Goal: Check status: Check status

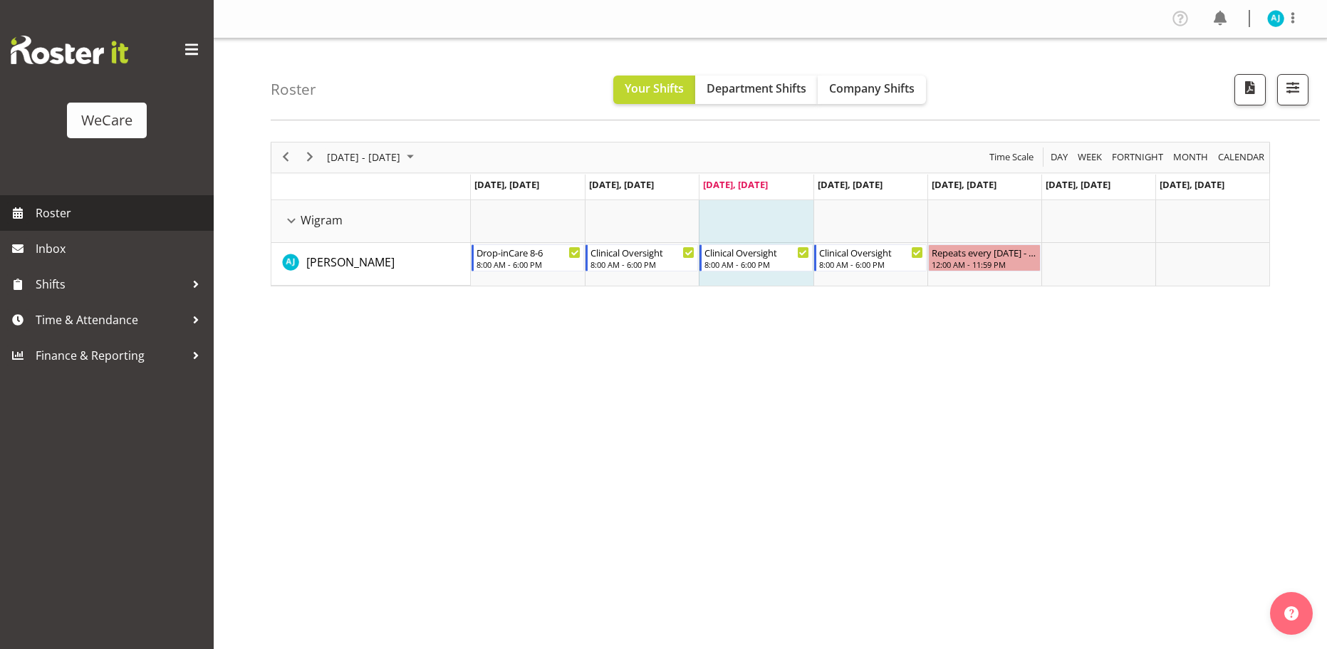
click at [58, 209] on span "Roster" at bounding box center [121, 212] width 171 height 21
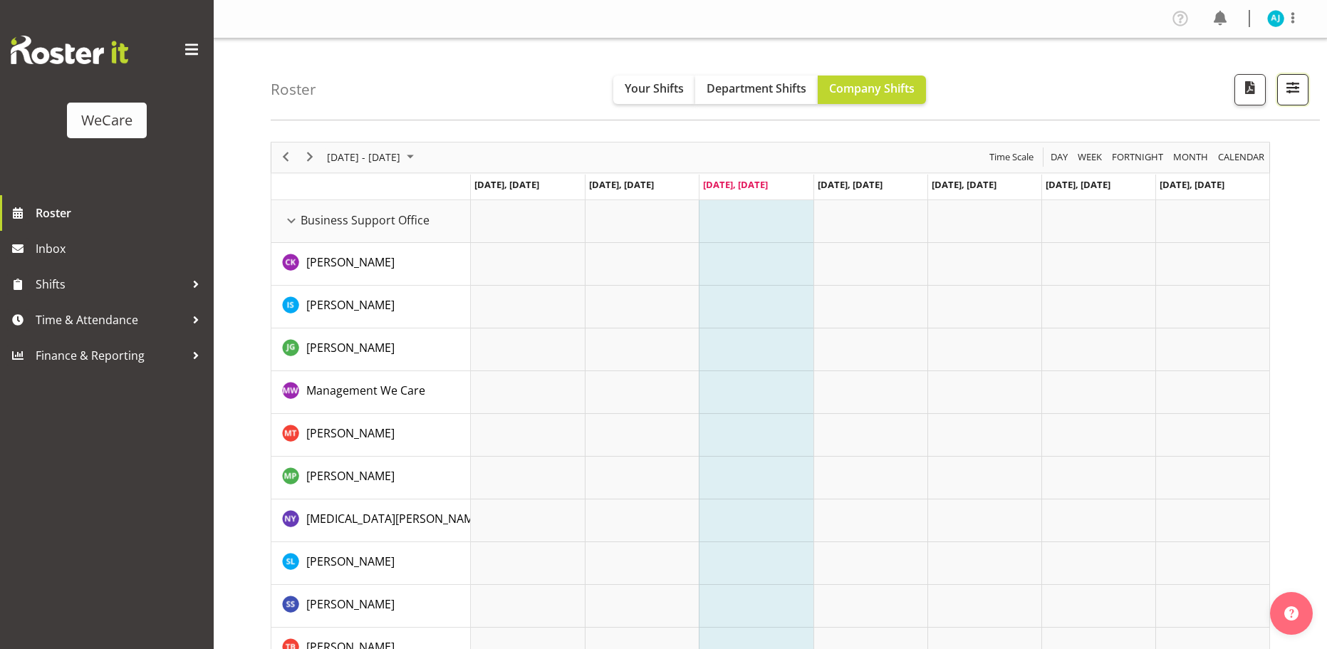
click at [1290, 89] on span "button" at bounding box center [1293, 87] width 19 height 19
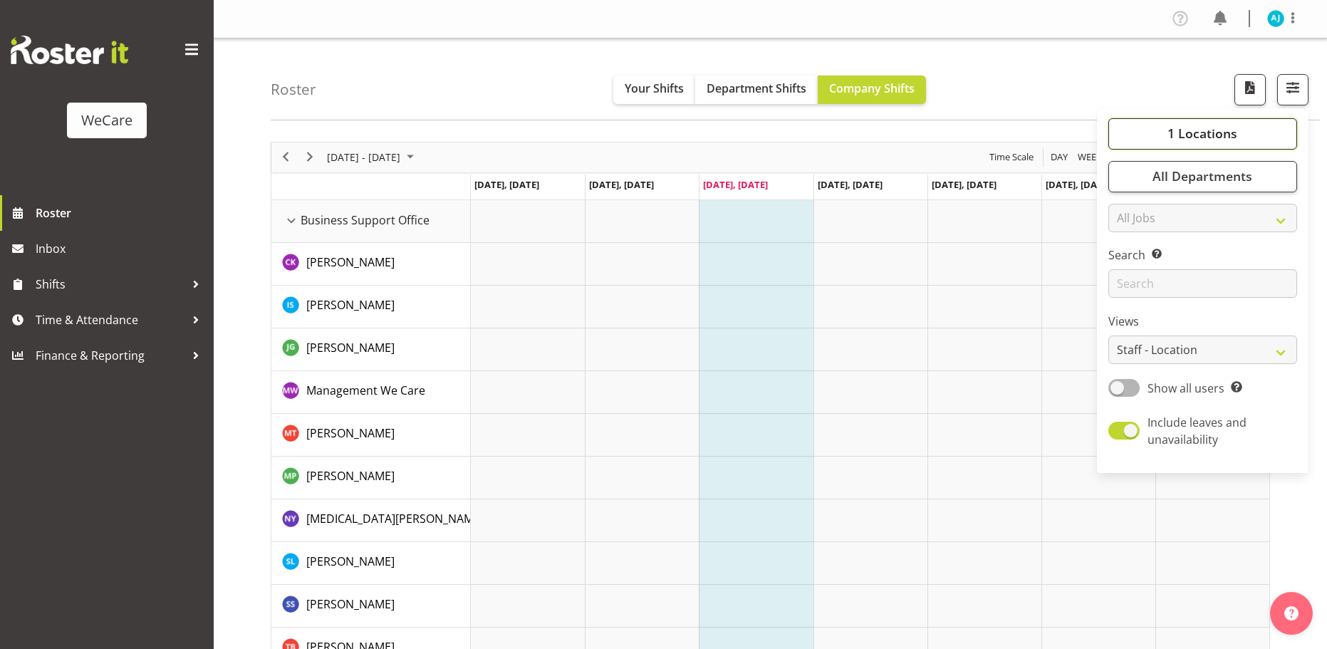
click at [1213, 129] on span "1 Locations" at bounding box center [1203, 133] width 70 height 17
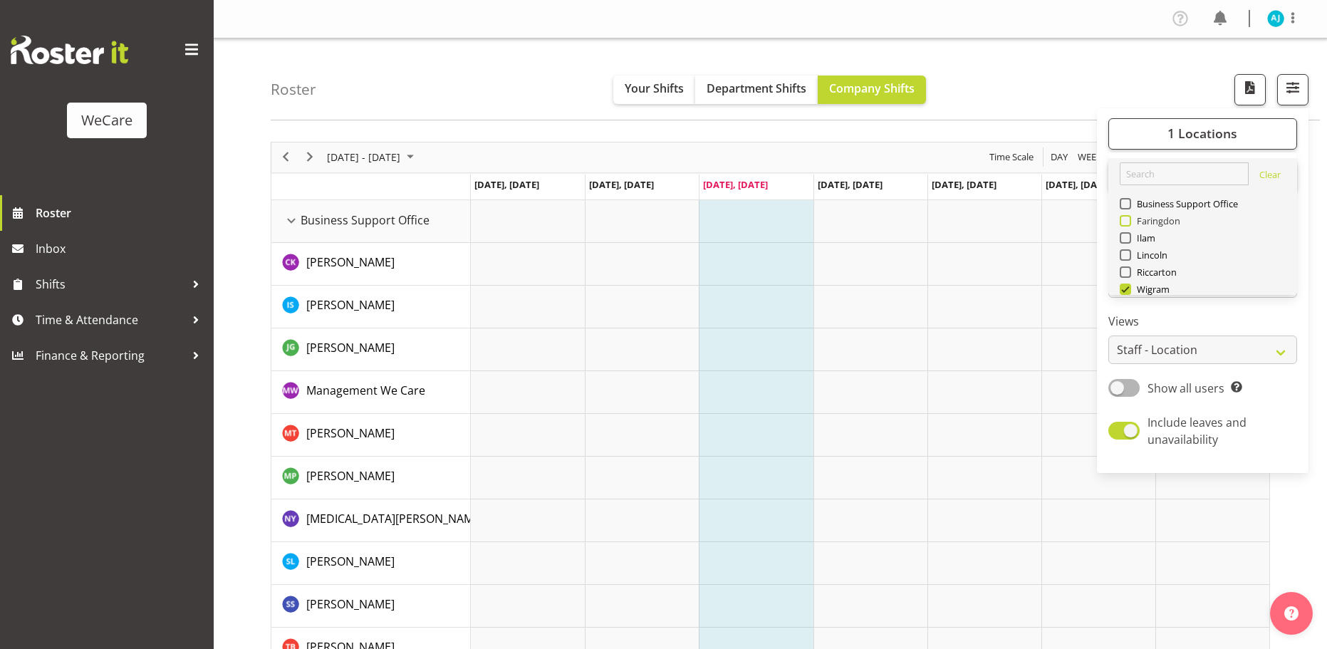
click at [1124, 215] on span at bounding box center [1125, 220] width 11 height 11
click at [1124, 216] on input "Faringdon" at bounding box center [1124, 220] width 9 height 9
checkbox input "true"
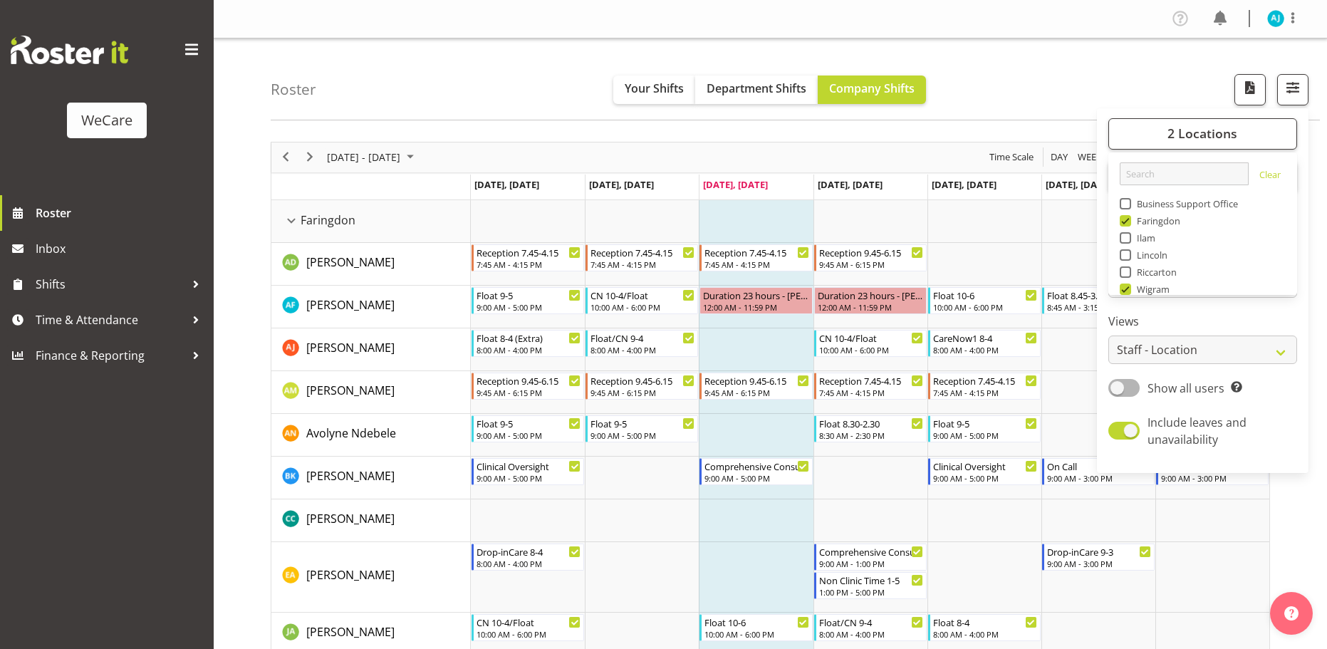
click at [1259, 316] on label "Views" at bounding box center [1203, 321] width 189 height 17
click at [1188, 219] on select "All Jobs All Jobs" at bounding box center [1203, 218] width 189 height 28
click at [1197, 177] on span "All Departments" at bounding box center [1203, 175] width 100 height 17
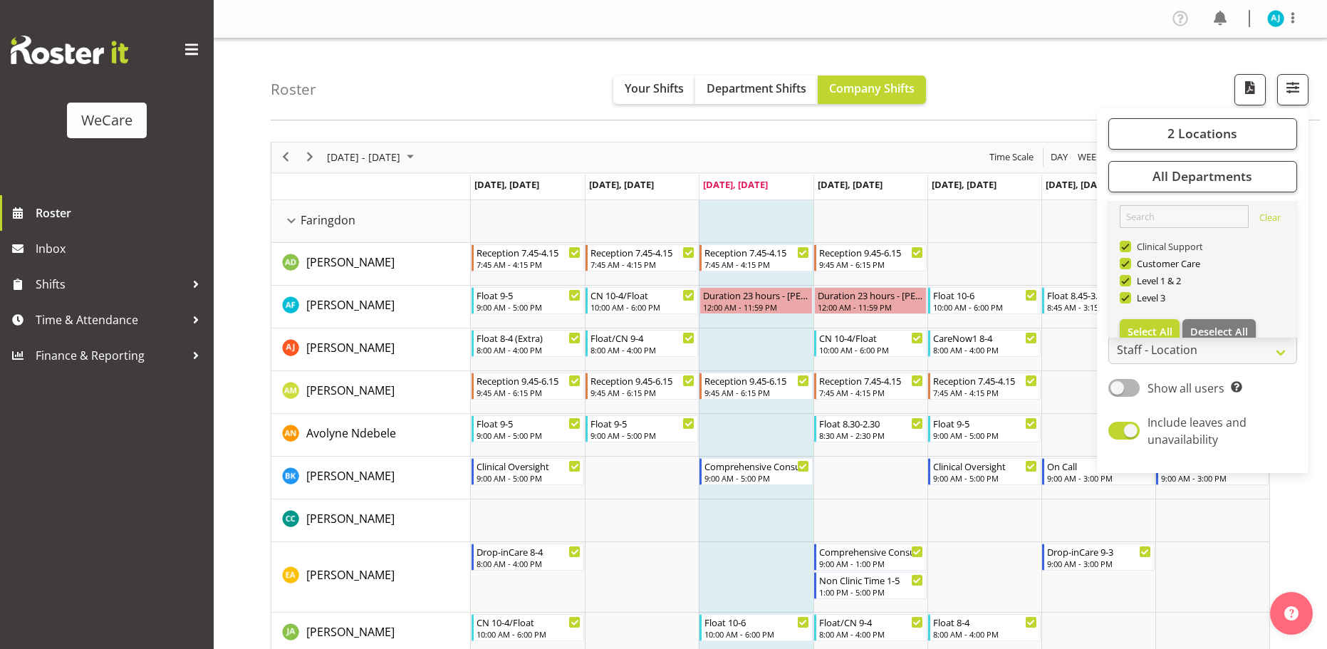
click at [1130, 242] on span at bounding box center [1125, 246] width 11 height 11
click at [1129, 242] on input "Clinical Support" at bounding box center [1124, 246] width 9 height 9
checkbox input "false"
click at [1136, 266] on span at bounding box center [1133, 263] width 11 height 11
click at [1136, 266] on input "Customer Care" at bounding box center [1132, 263] width 9 height 9
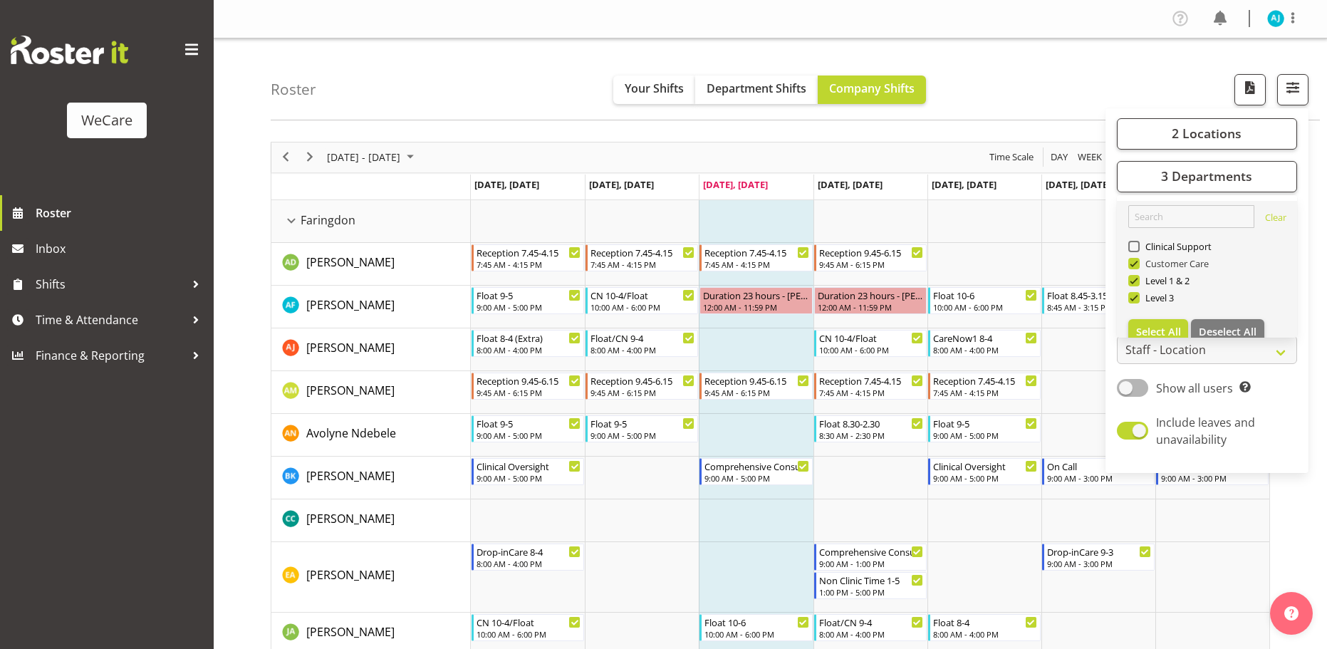
checkbox input "false"
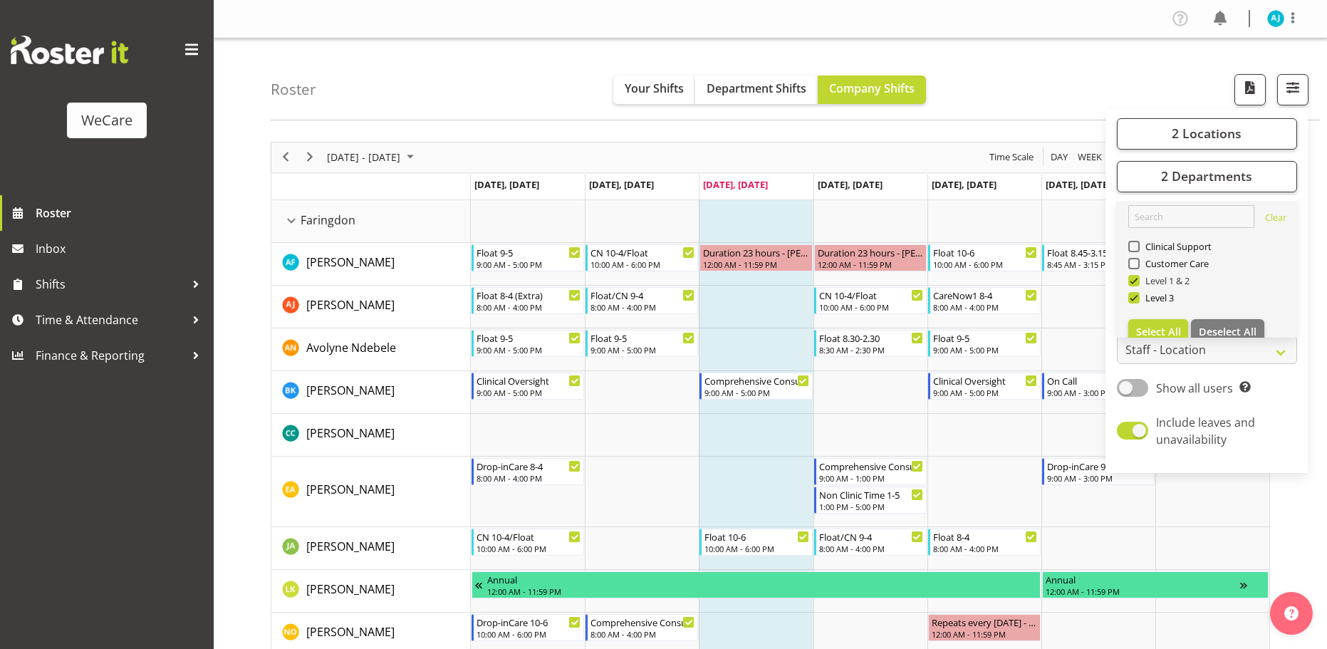
click at [1134, 276] on span at bounding box center [1133, 280] width 11 height 11
click at [1134, 276] on input "Level 1 & 2" at bounding box center [1132, 280] width 9 height 9
checkbox input "false"
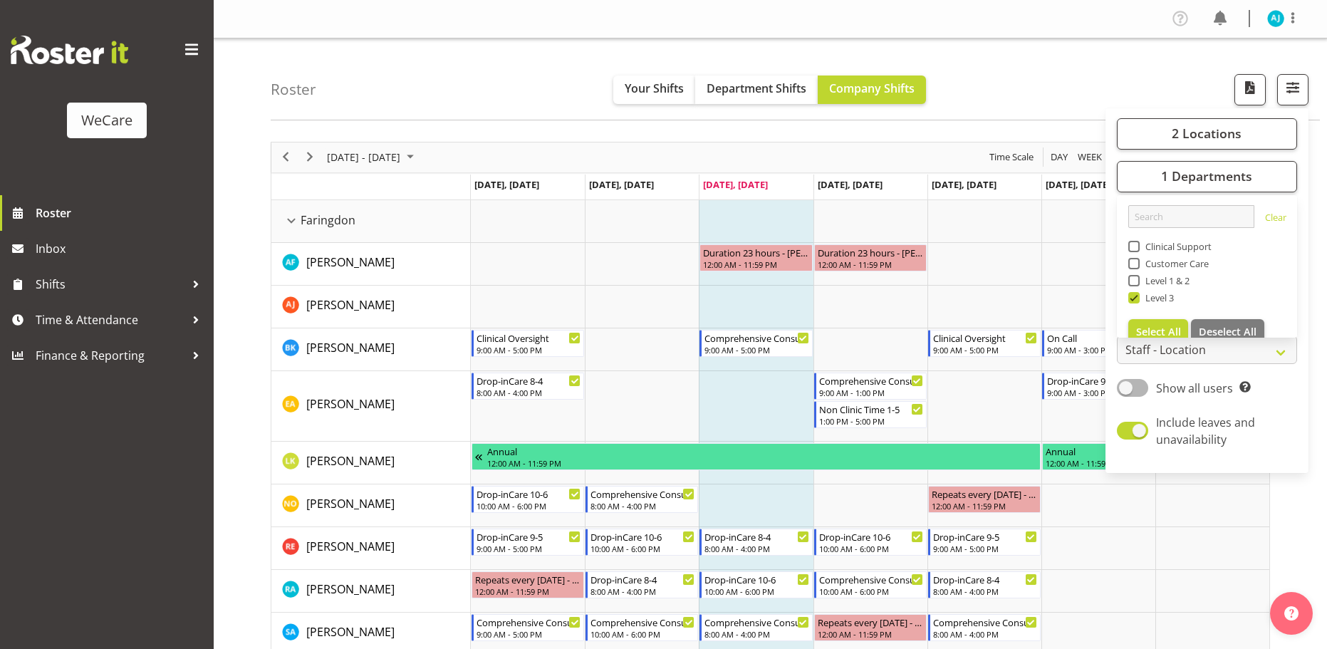
click at [1013, 95] on div "Roster Your Shifts Department Shifts Company Shifts 2 Locations Clear Business …" at bounding box center [795, 79] width 1049 height 82
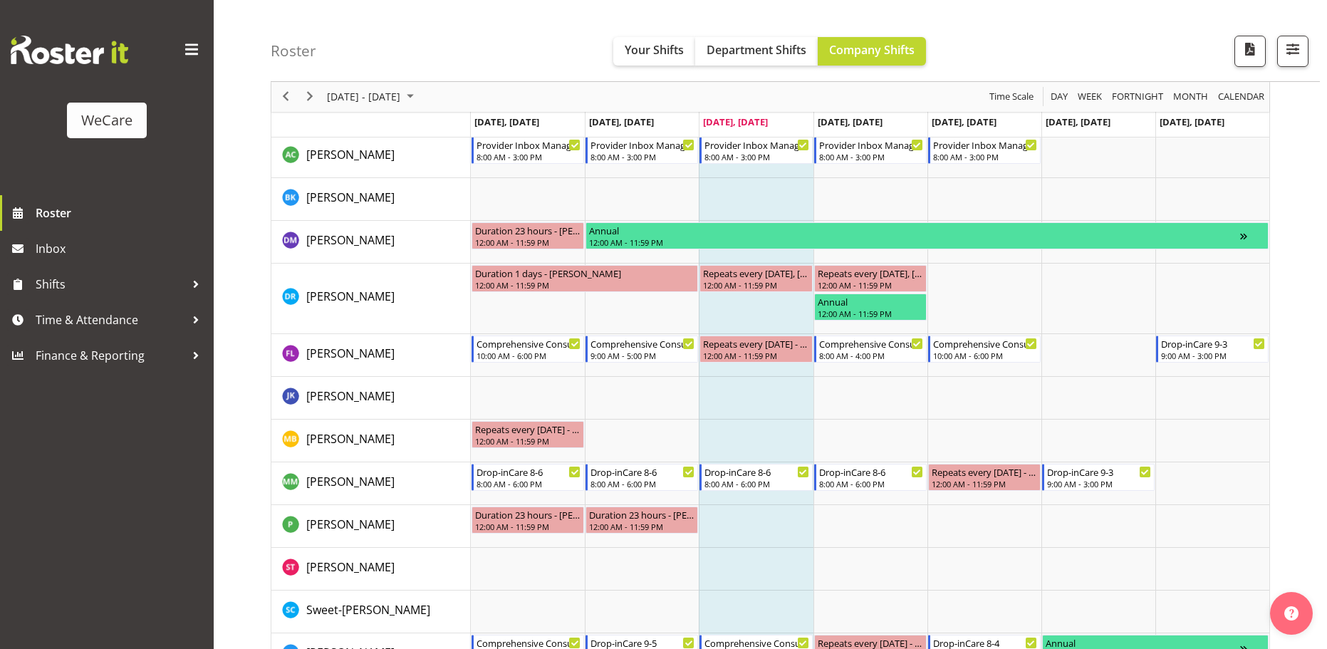
scroll to position [730, 0]
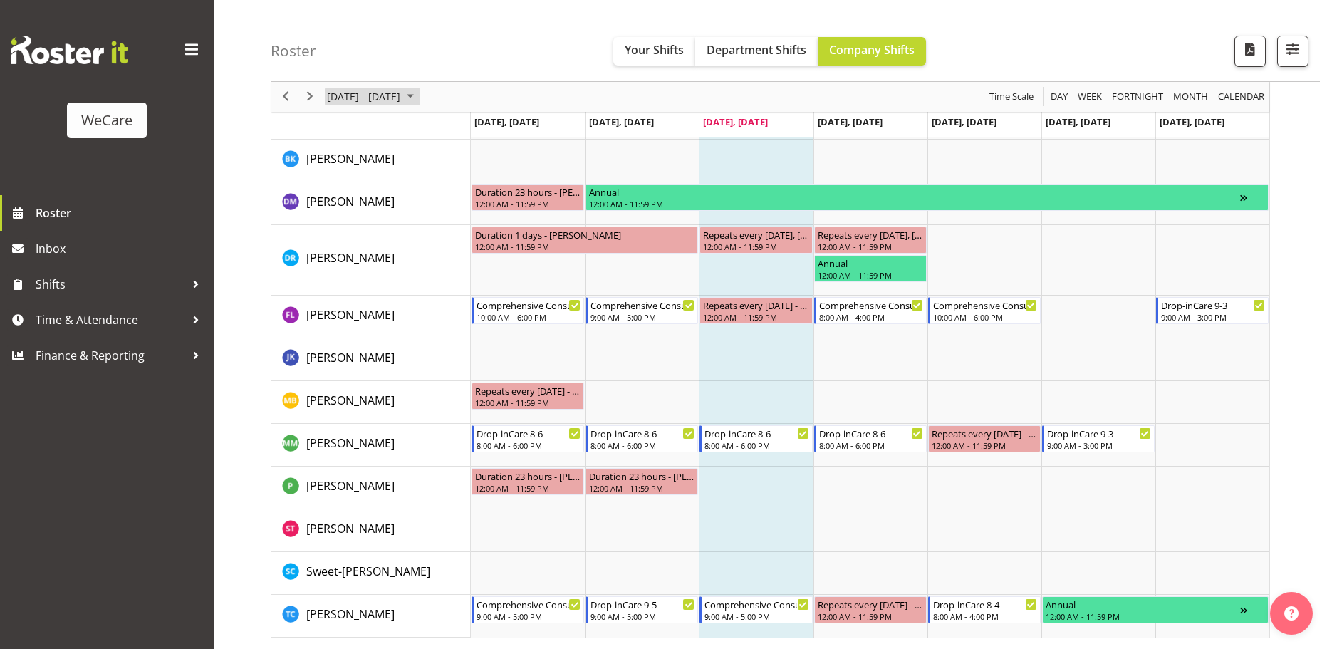
click at [396, 97] on span "[DATE] - [DATE]" at bounding box center [364, 97] width 76 height 18
click at [318, 92] on span "Next" at bounding box center [309, 97] width 17 height 18
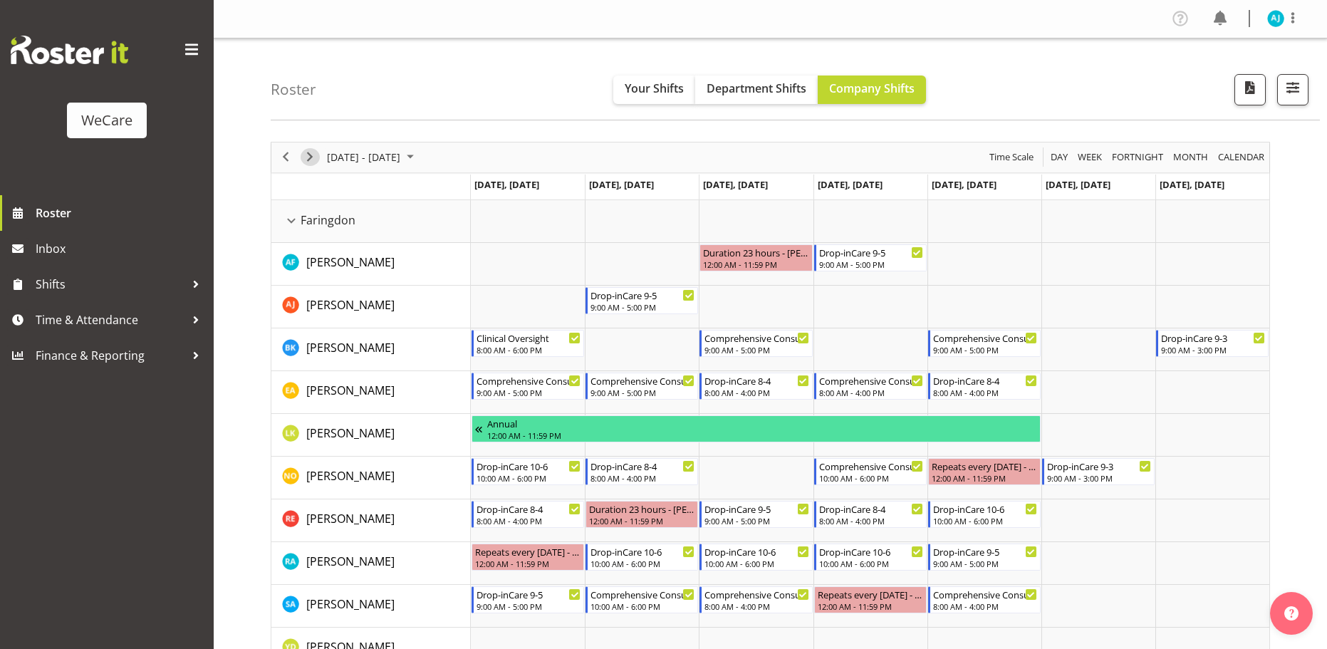
click at [312, 157] on span "Next" at bounding box center [309, 157] width 17 height 18
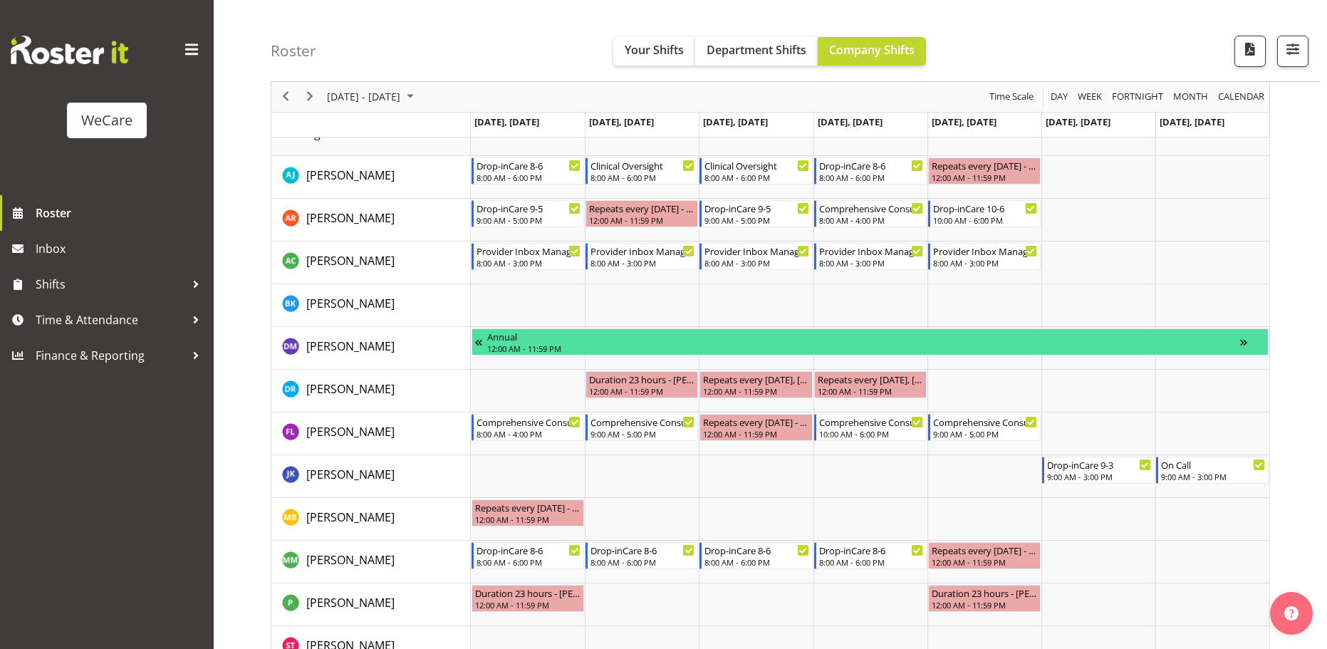
scroll to position [570, 0]
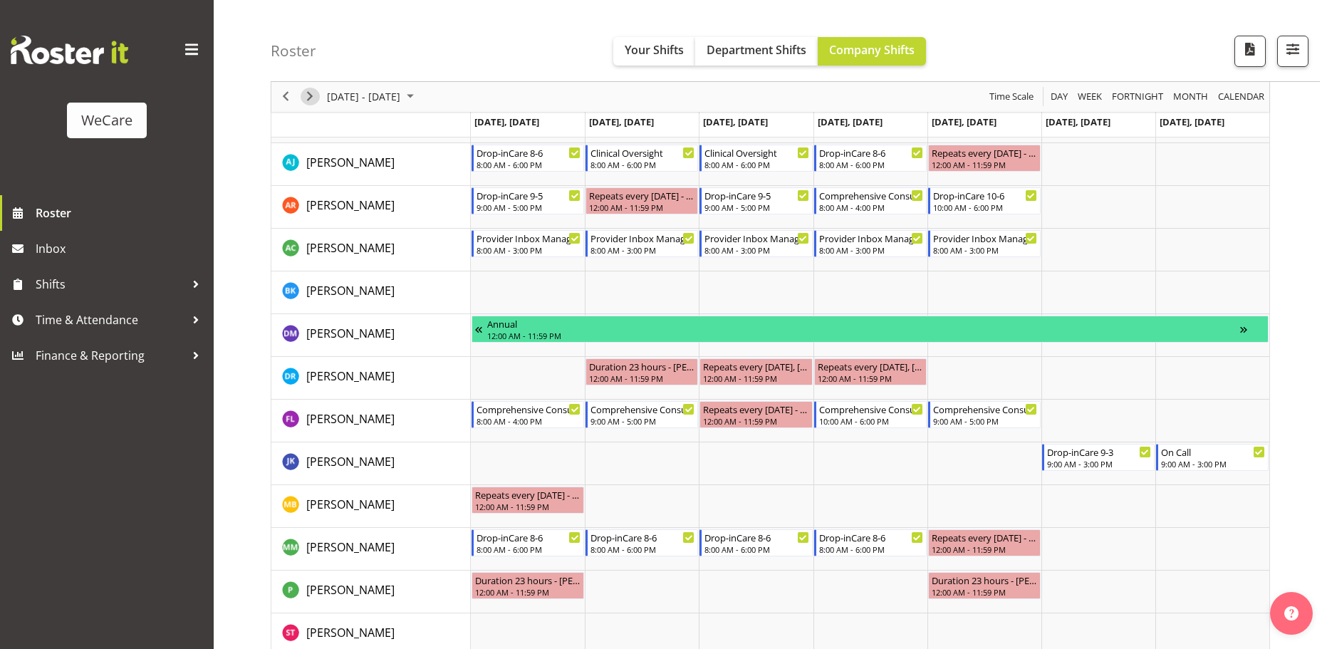
click at [310, 96] on span "Next" at bounding box center [309, 97] width 17 height 18
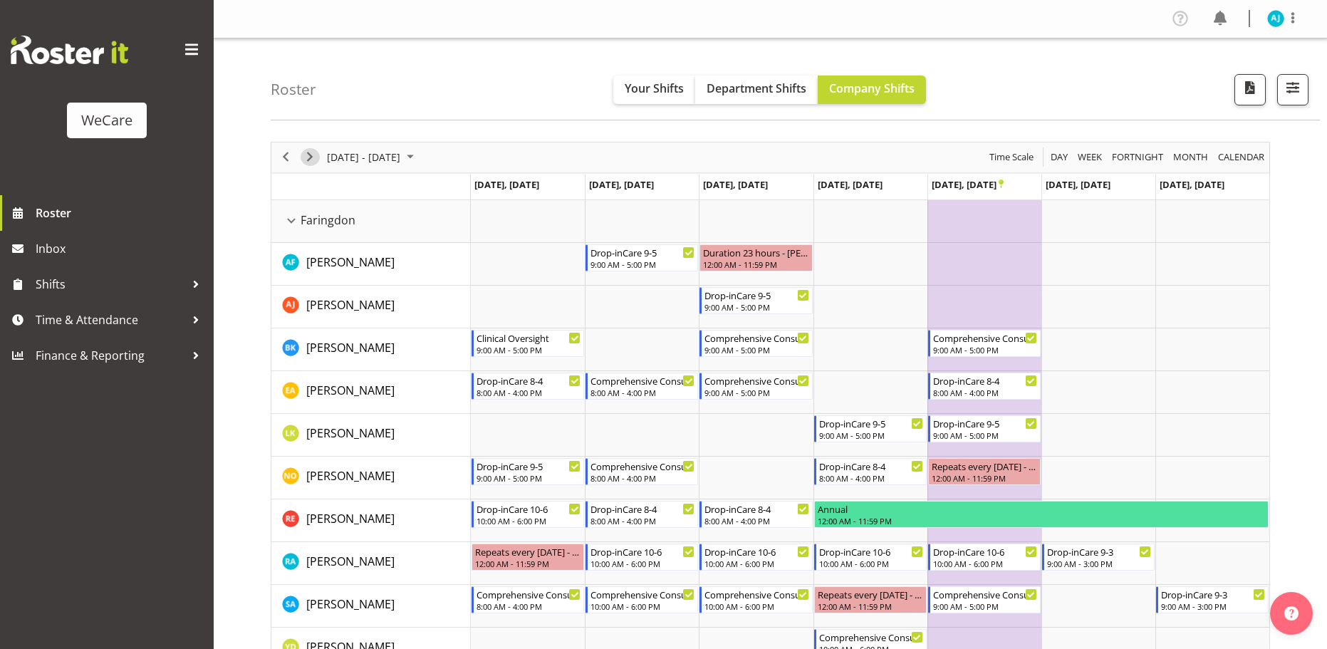
click at [310, 154] on span "Next" at bounding box center [309, 157] width 17 height 18
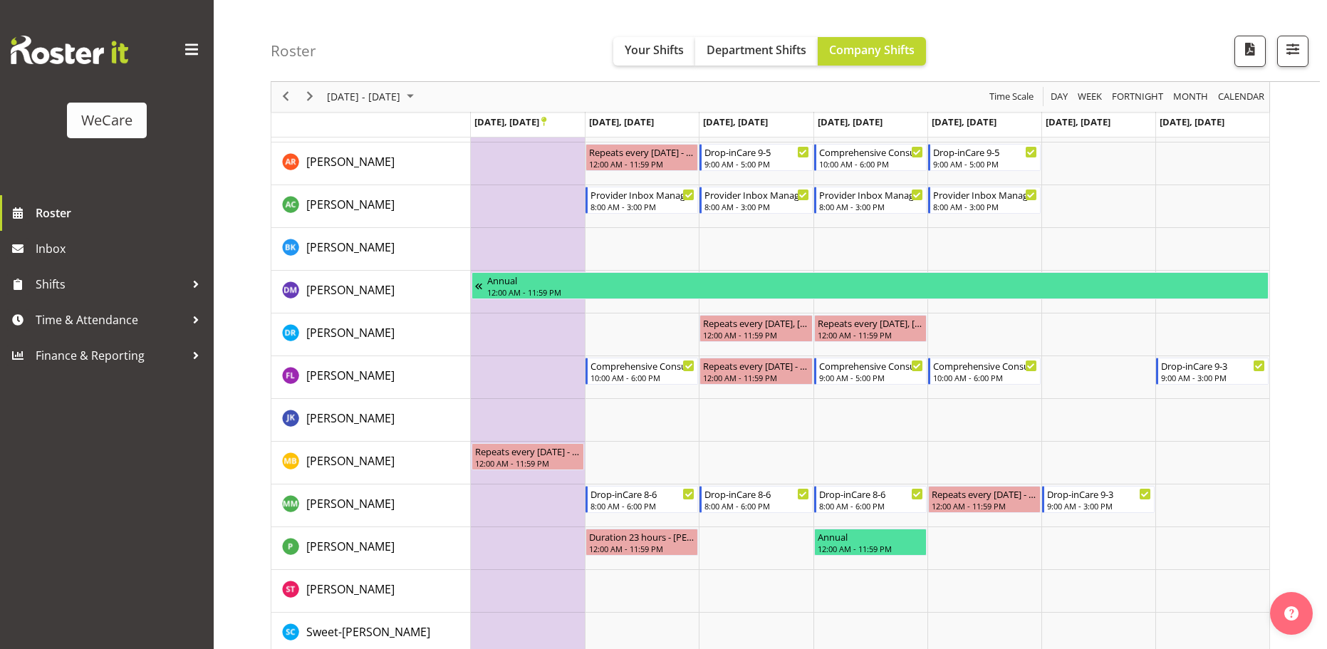
scroll to position [702, 0]
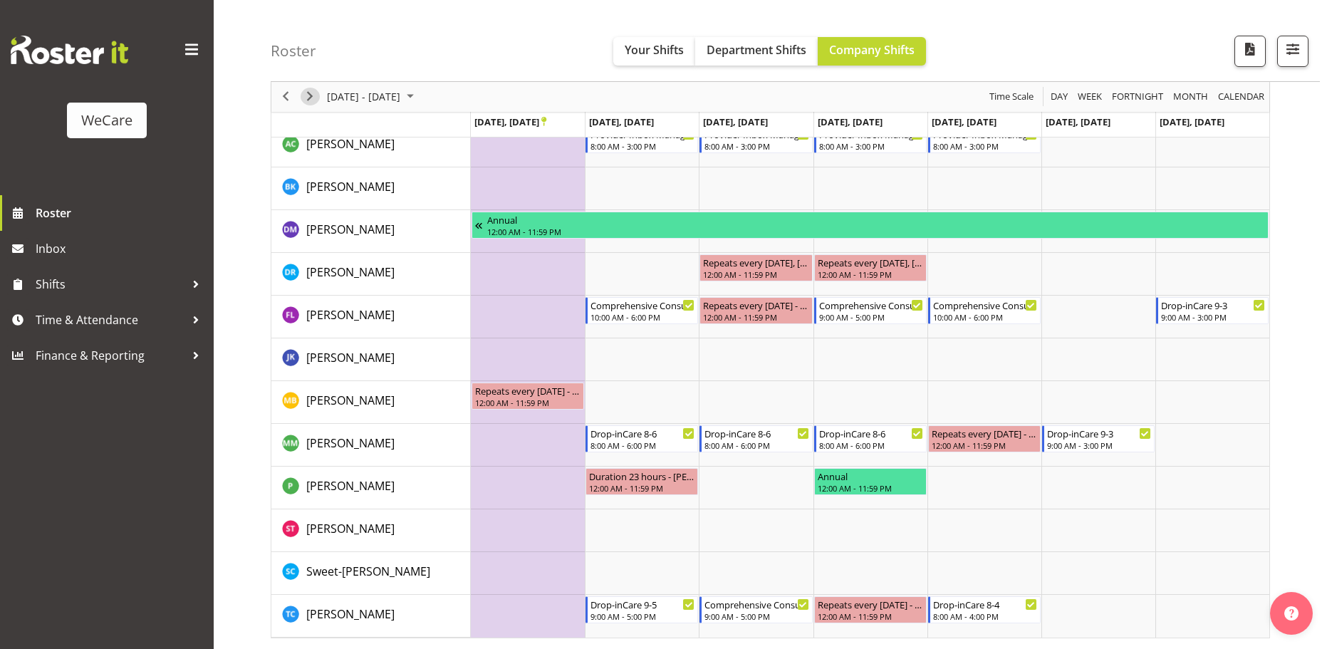
click at [309, 96] on span "Next" at bounding box center [309, 97] width 17 height 18
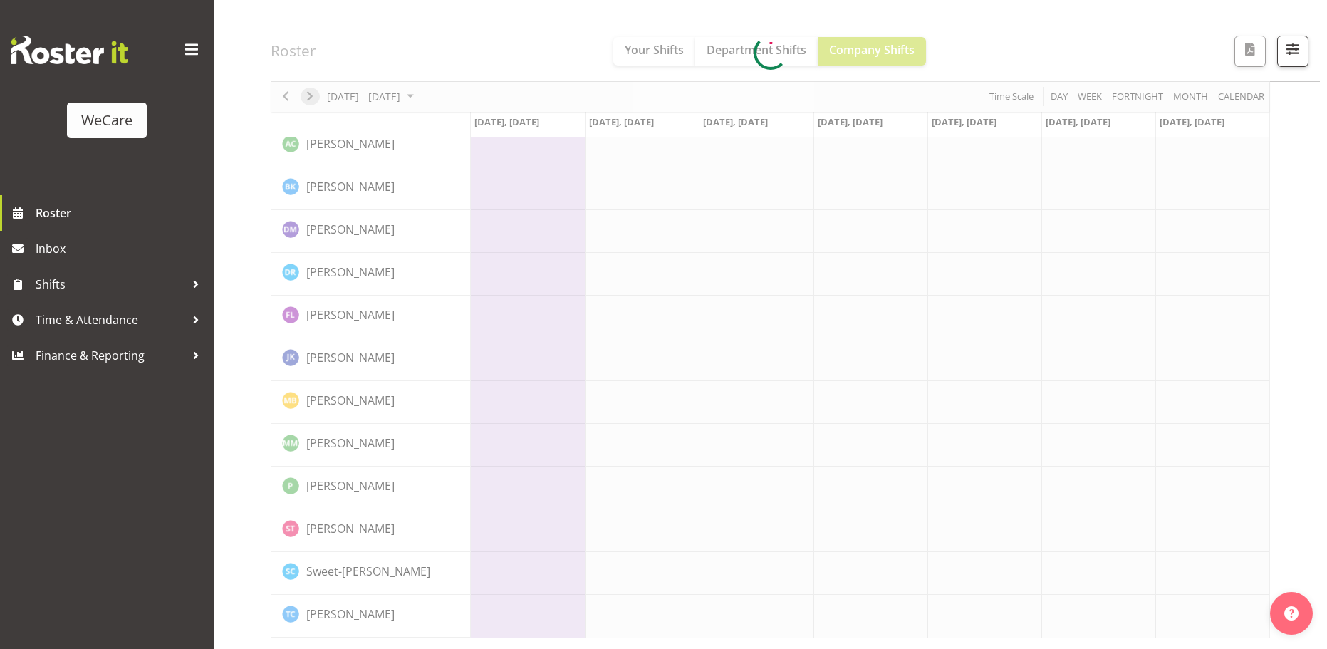
scroll to position [674, 0]
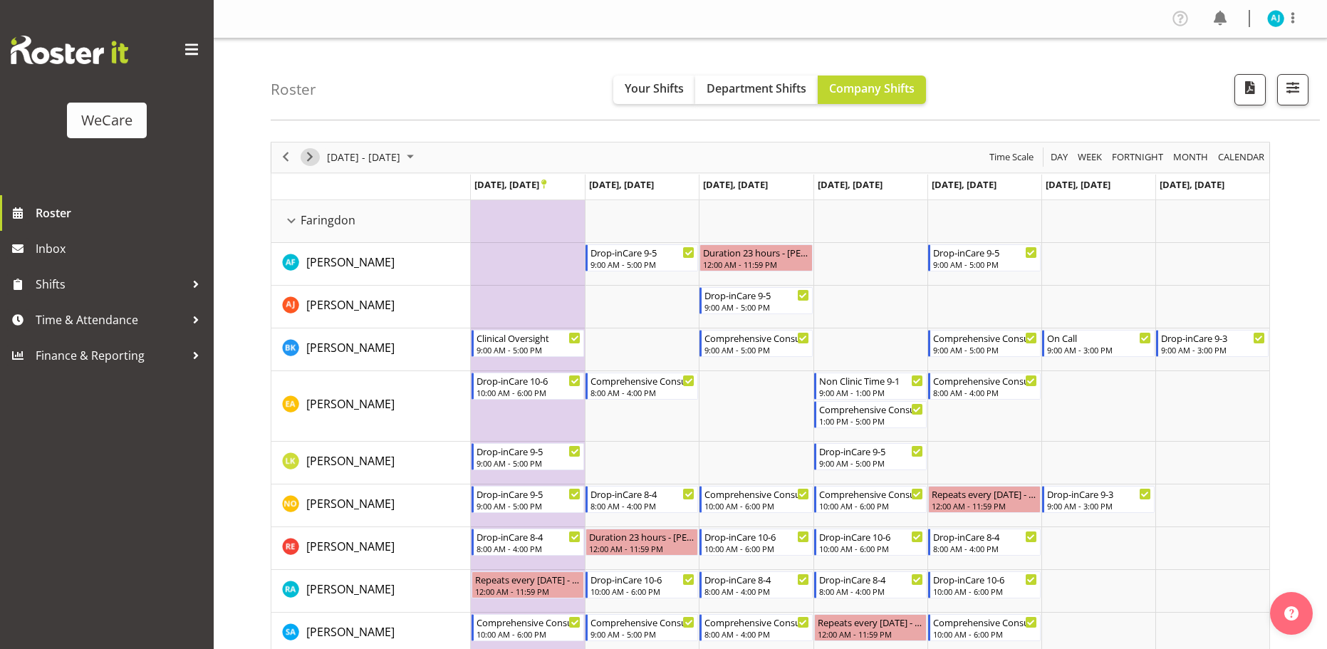
click at [308, 158] on span "Next" at bounding box center [309, 157] width 17 height 18
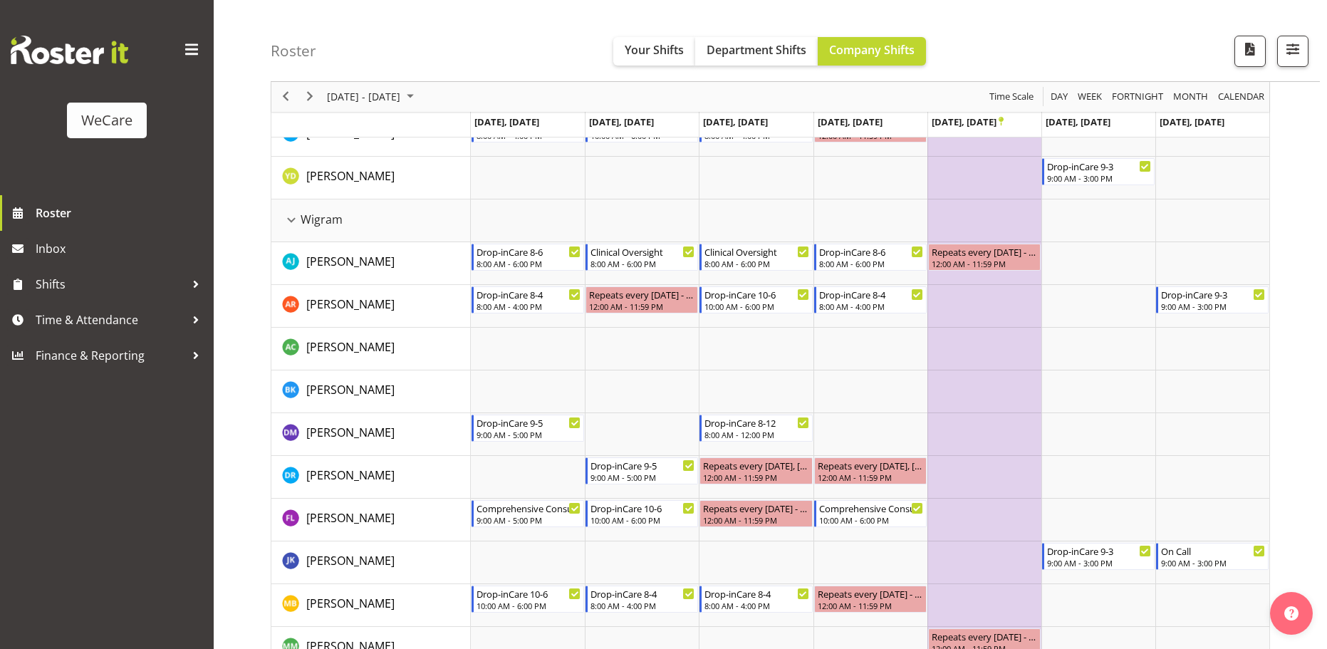
scroll to position [702, 0]
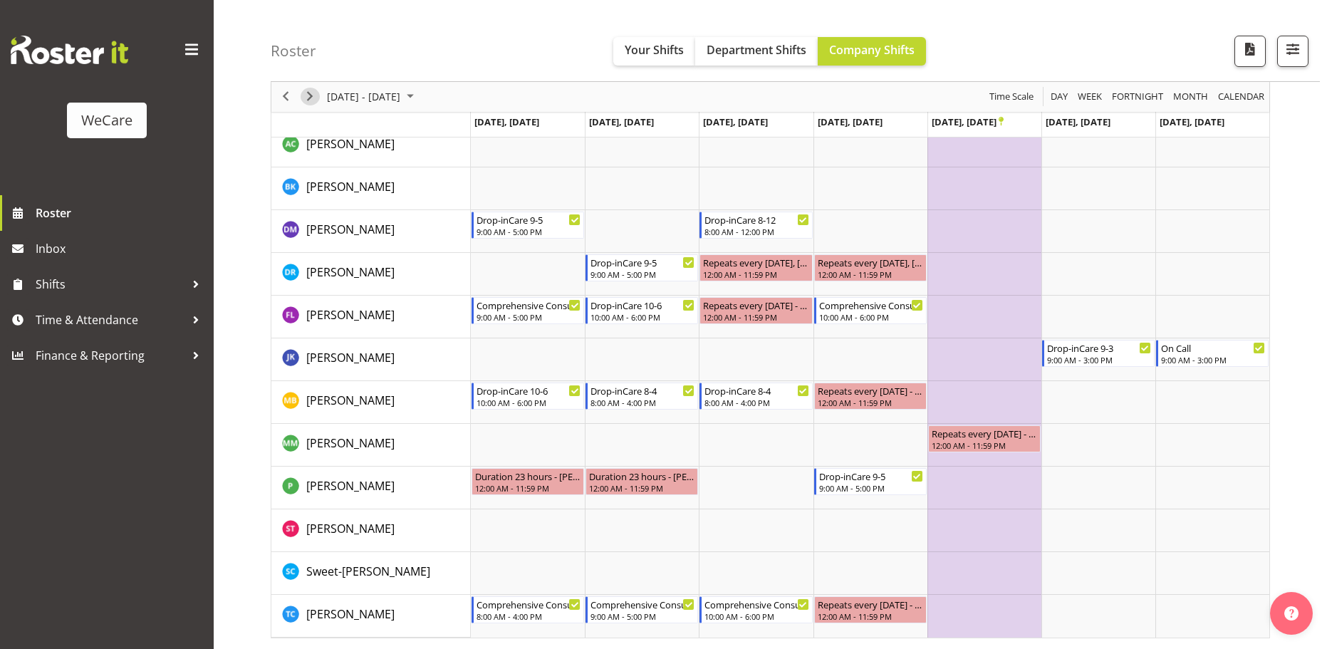
click at [301, 92] on span "Next" at bounding box center [309, 97] width 17 height 18
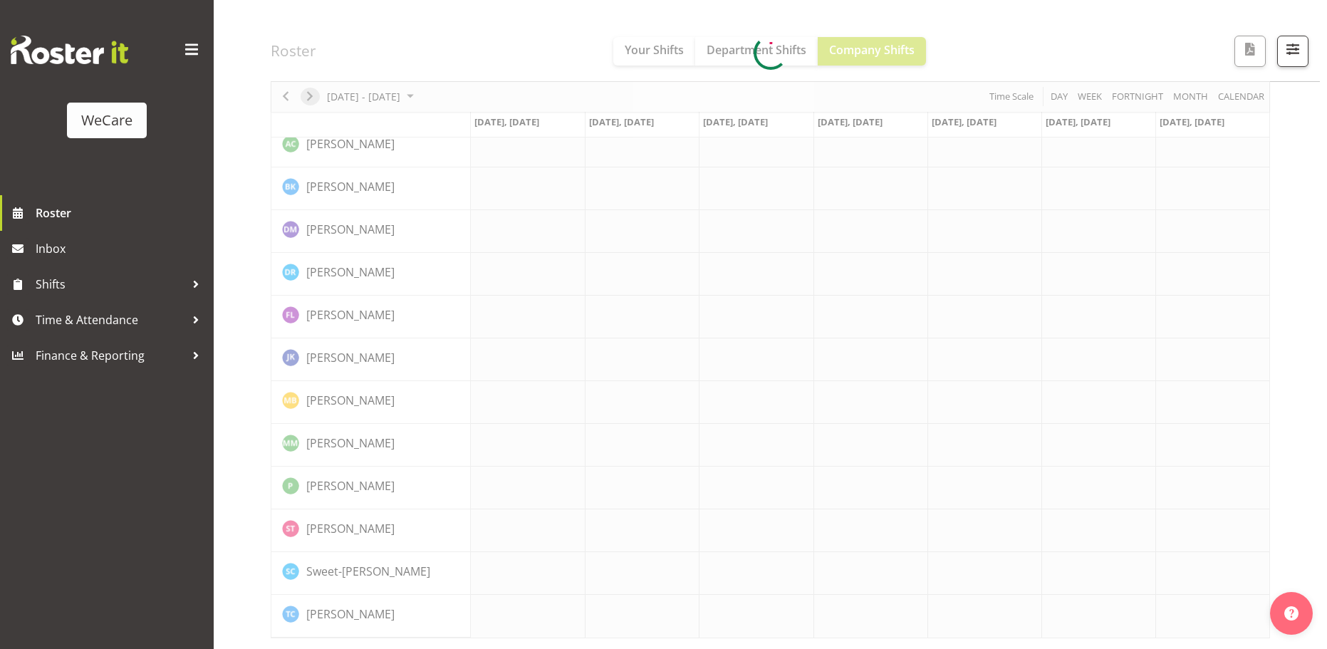
scroll to position [674, 0]
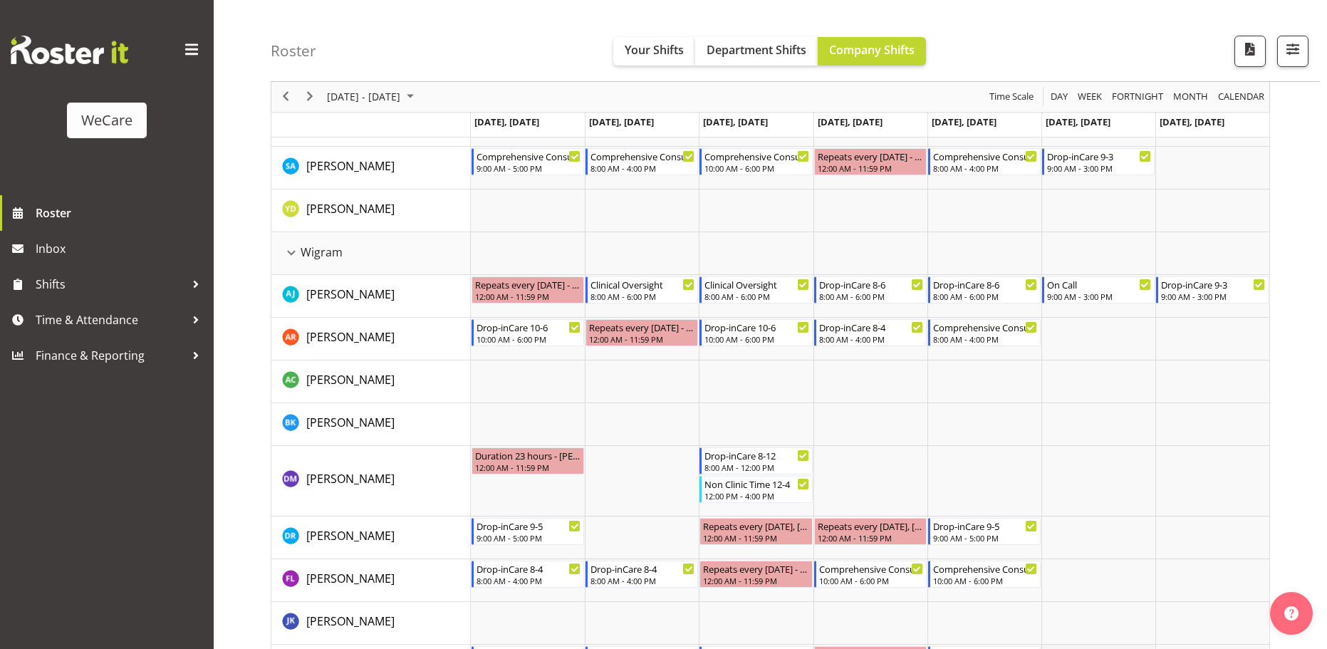
scroll to position [373, 0]
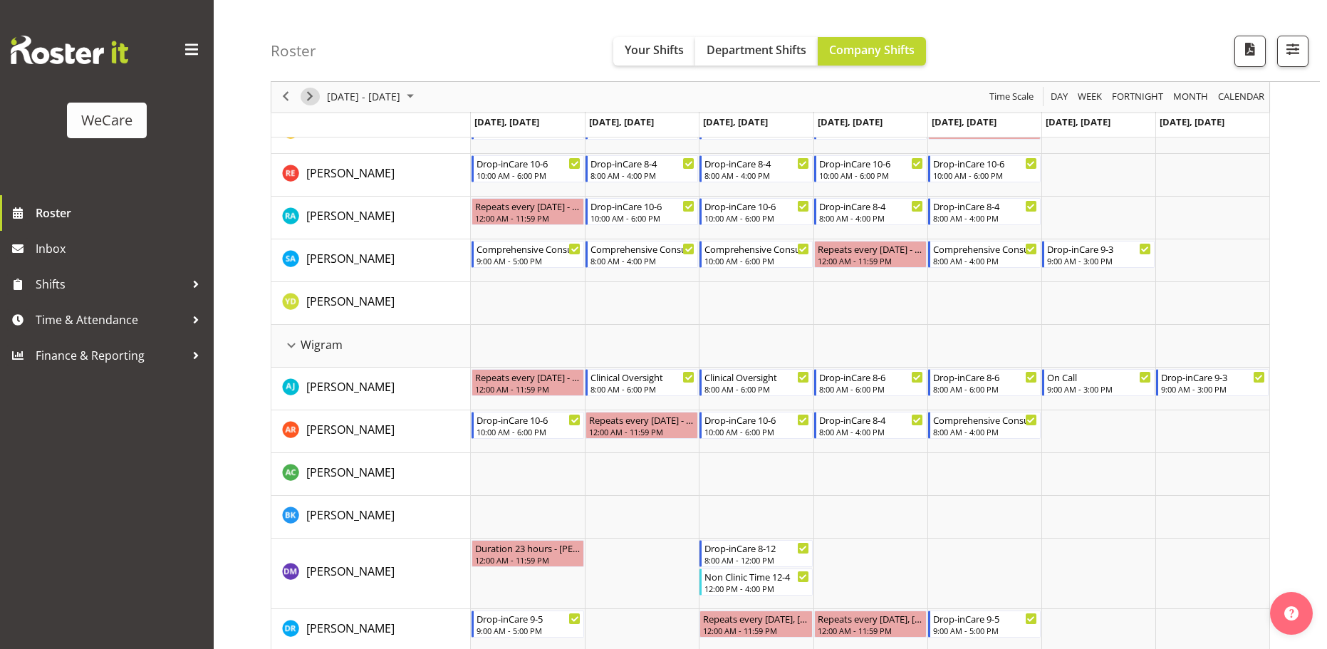
click at [314, 90] on span "Next" at bounding box center [309, 97] width 17 height 18
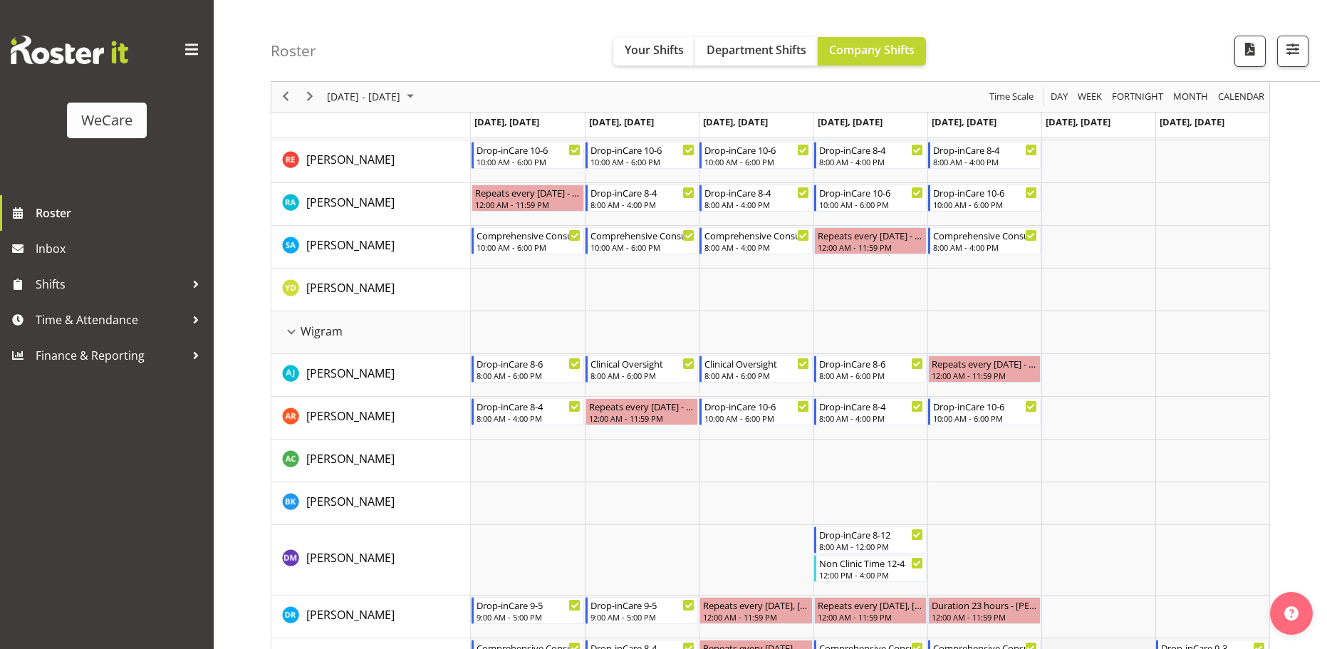
scroll to position [373, 0]
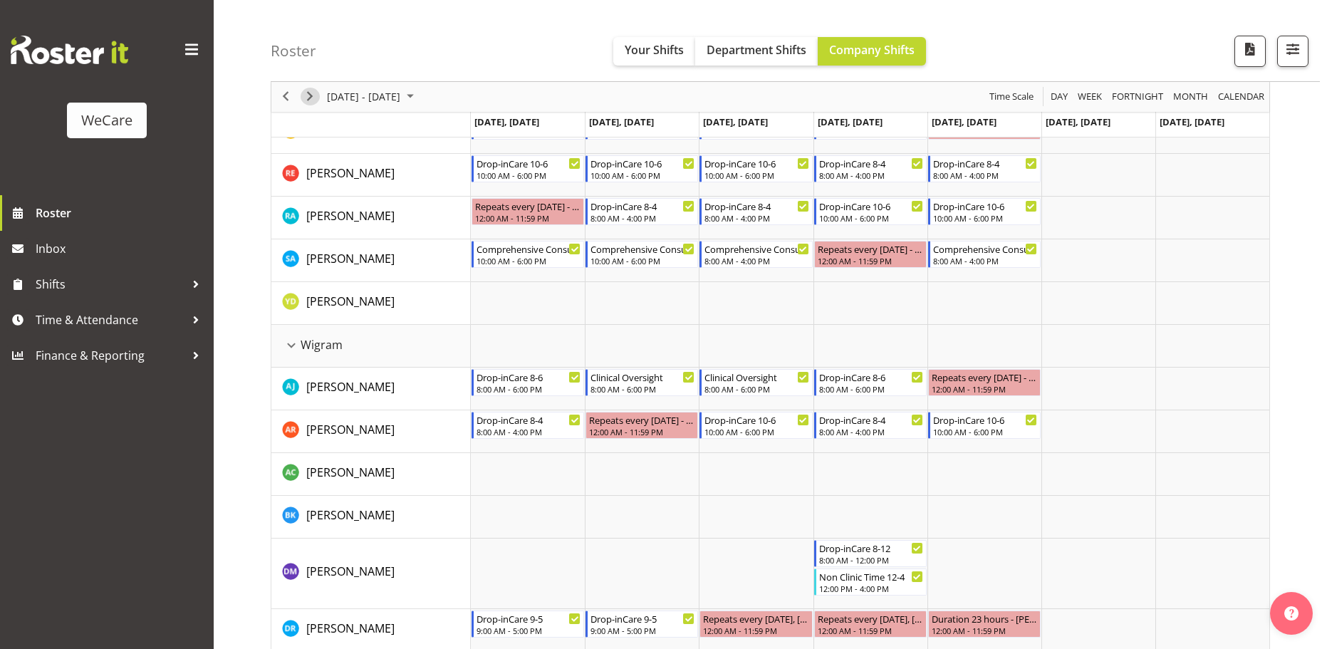
click at [313, 92] on span "Next" at bounding box center [309, 97] width 17 height 18
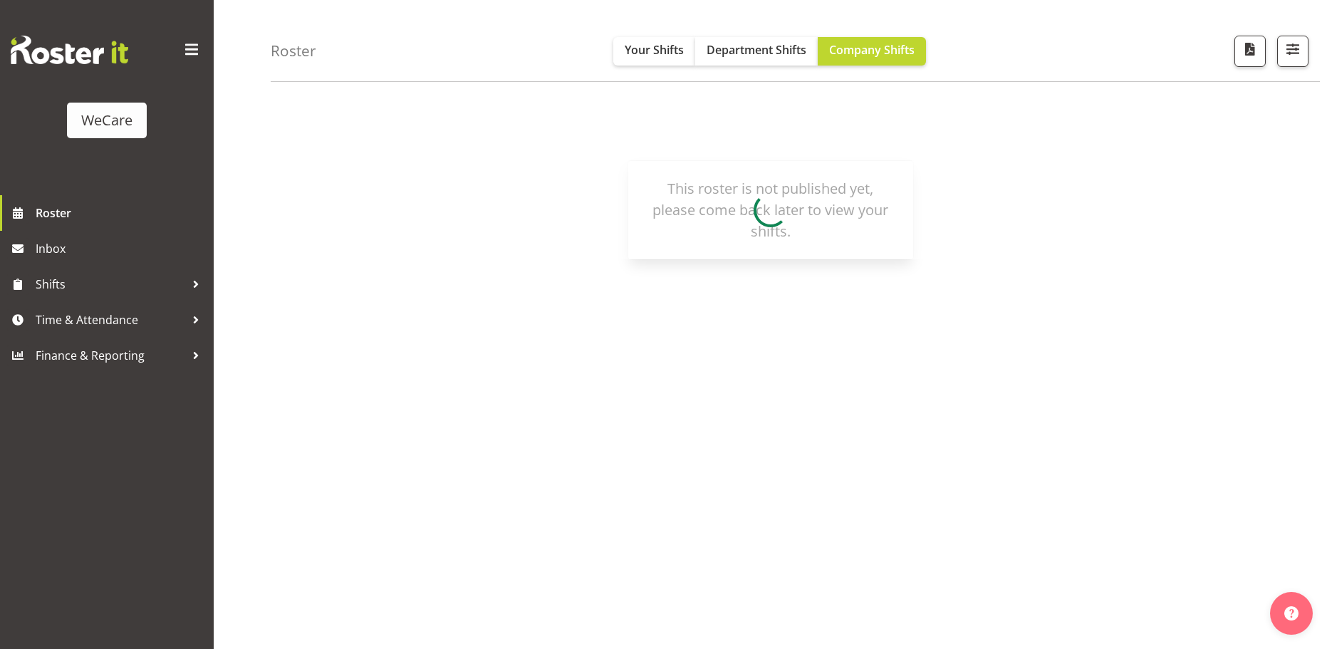
scroll to position [52, 0]
